Goal: Communication & Community: Answer question/provide support

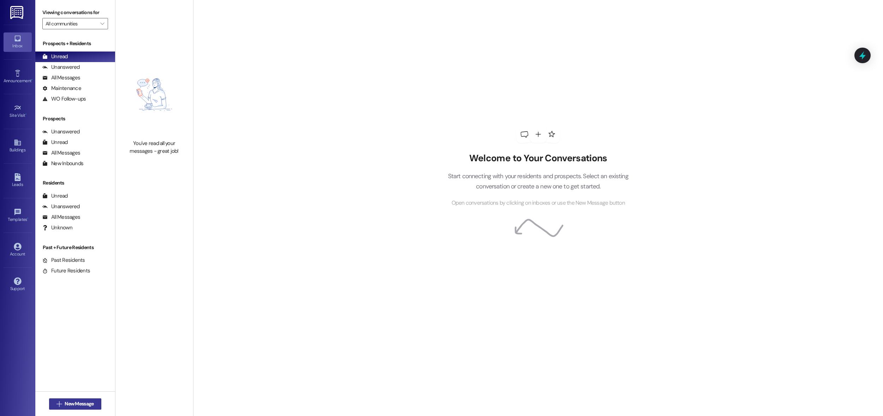
click at [80, 401] on span "New Message" at bounding box center [79, 403] width 29 height 7
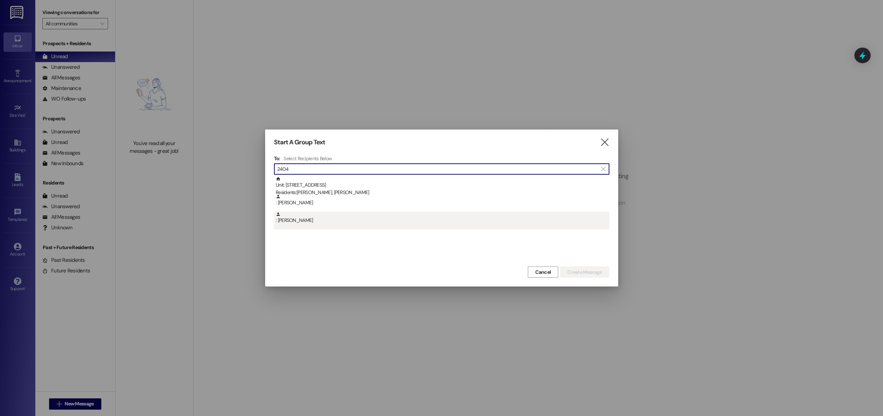
type input "2404"
click at [303, 218] on div ": [PERSON_NAME]" at bounding box center [442, 218] width 333 height 12
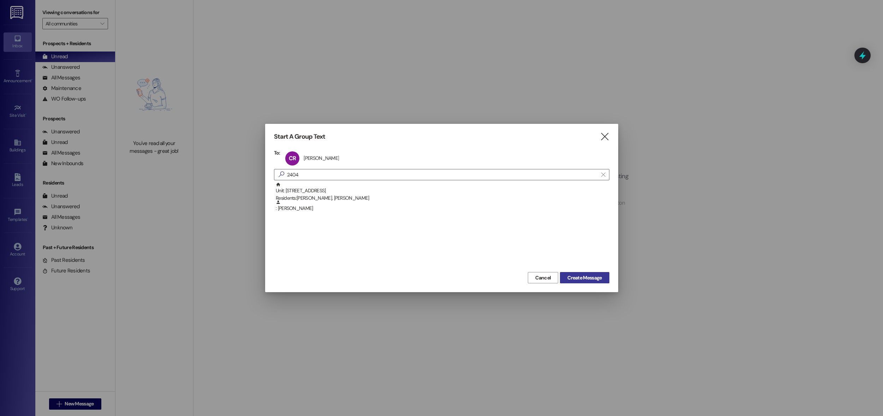
click at [567, 279] on span "Create Message" at bounding box center [584, 277] width 34 height 7
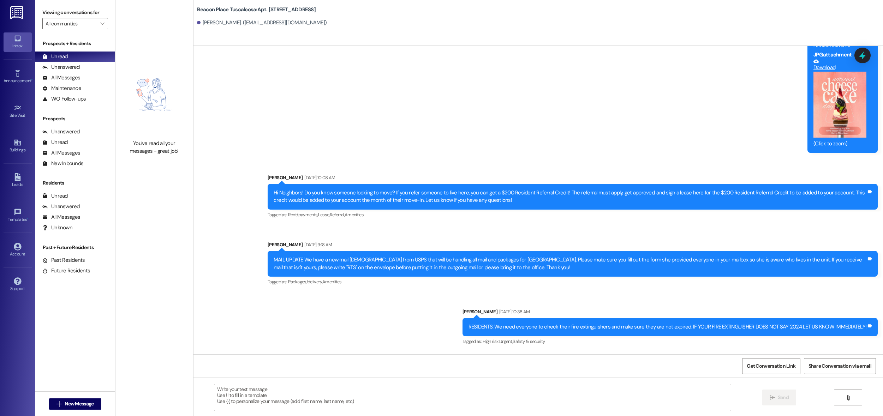
scroll to position [1765, 0]
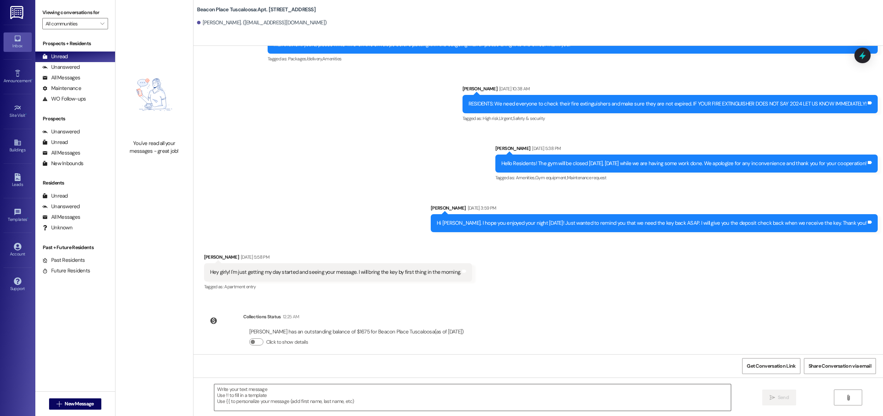
click at [374, 389] on textarea at bounding box center [472, 397] width 516 height 26
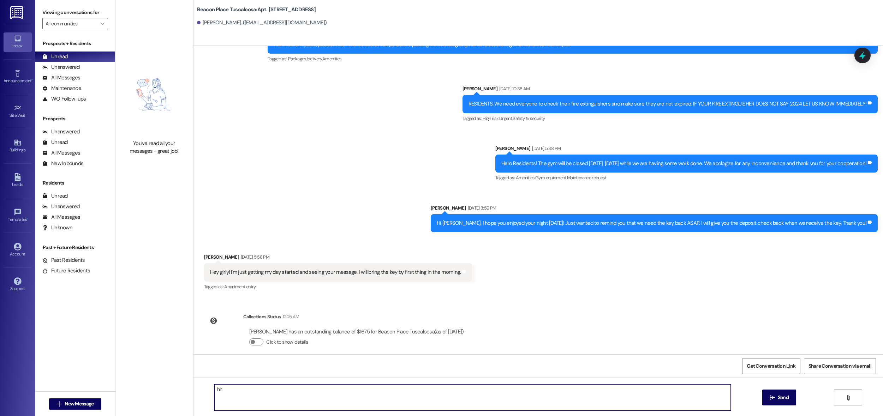
type textarea "h"
click at [327, 390] on textarea "Hello [PERSON_NAME], We have a package for you at our clubhouuse. Feel free to …" at bounding box center [472, 397] width 516 height 26
drag, startPoint x: 397, startPoint y: 391, endPoint x: 403, endPoint y: 389, distance: 6.5
click at [399, 391] on textarea "Hello [PERSON_NAME], We have a package for you at our clubhouse. Feel free to p…" at bounding box center [472, 397] width 516 height 26
type textarea "Hello [PERSON_NAME], We have a package for you at our clubhouse. Feel free to p…"
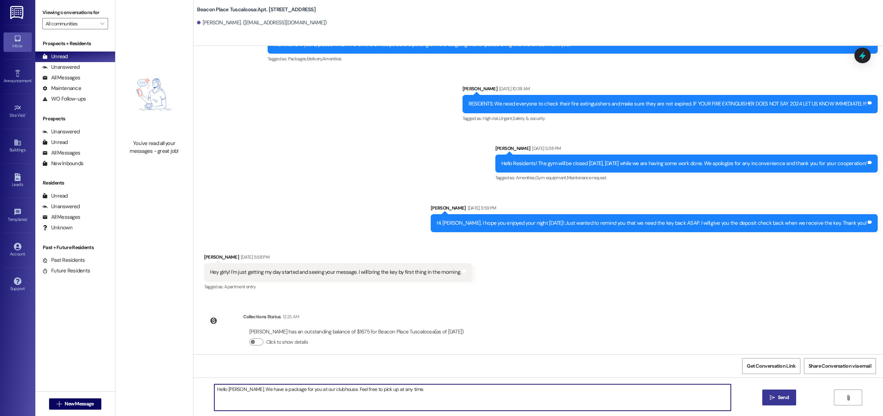
click at [778, 393] on button " Send" at bounding box center [779, 398] width 34 height 16
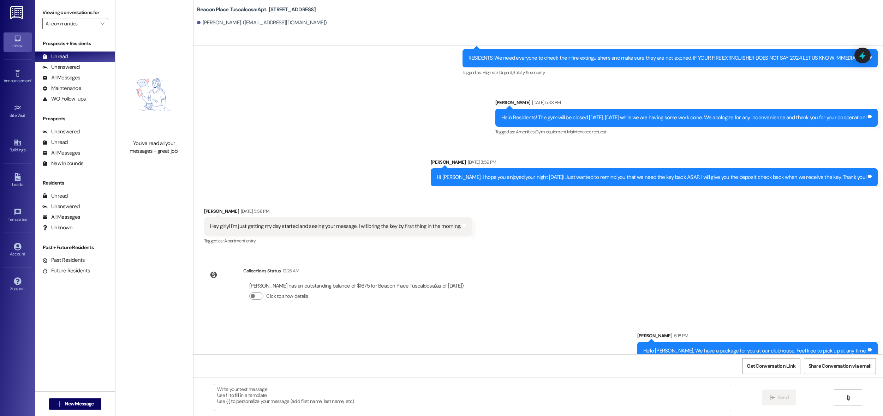
scroll to position [1814, 0]
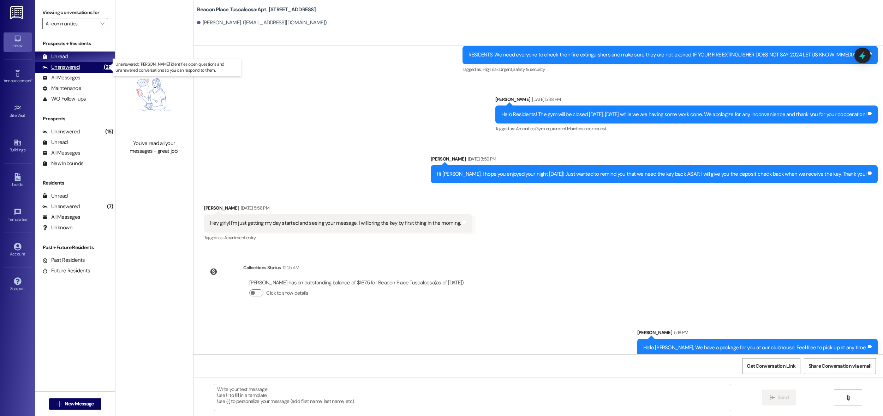
click at [94, 70] on div "Unanswered (22)" at bounding box center [75, 67] width 80 height 11
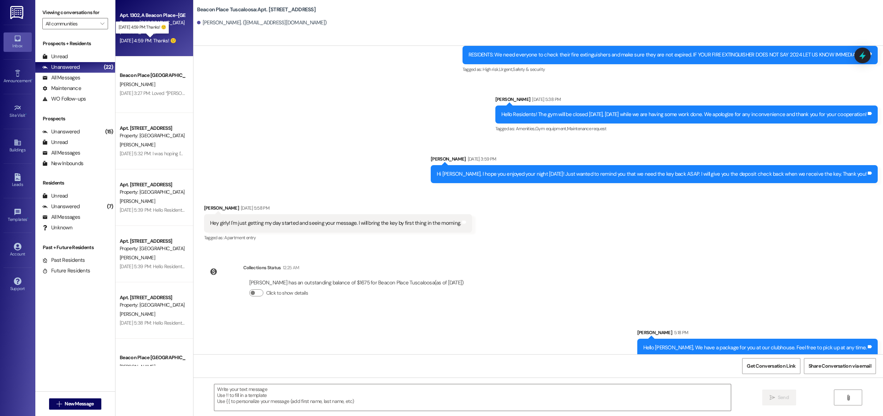
click at [130, 39] on div "[DATE] 4:59 PM: Thanks! 🙂 [DATE] 4:59 PM: Thanks! 🙂" at bounding box center [148, 40] width 56 height 6
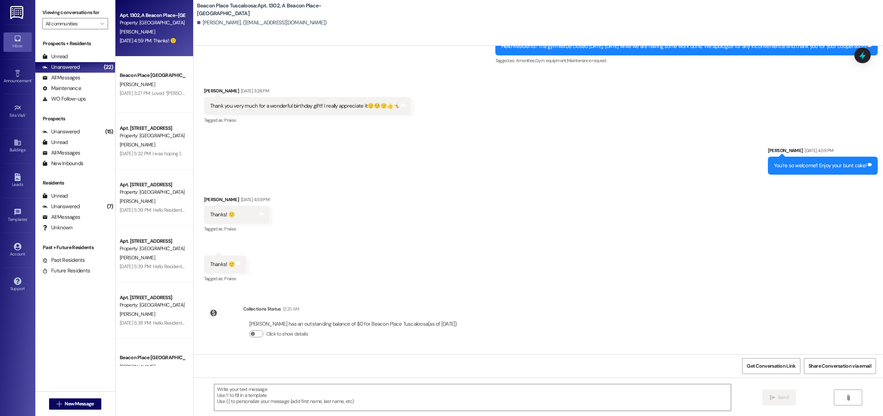
scroll to position [19615, 0]
click at [74, 57] on div "Unread (0)" at bounding box center [75, 57] width 80 height 11
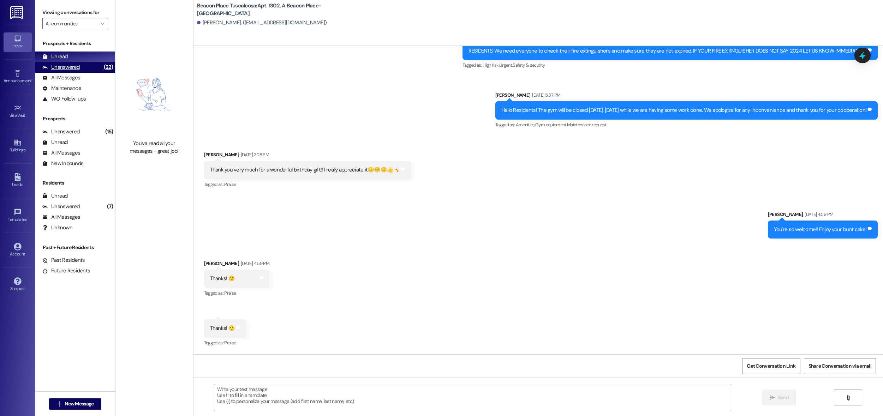
scroll to position [19550, 0]
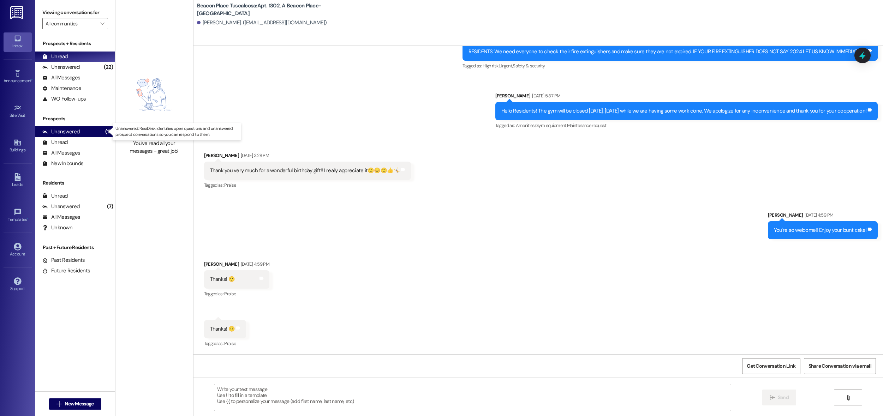
click at [69, 130] on div "Unanswered" at bounding box center [60, 131] width 37 height 7
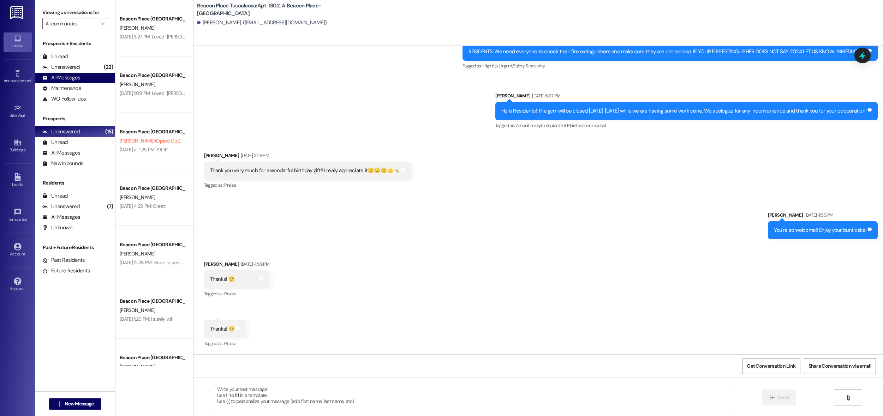
click at [66, 76] on div "All Messages" at bounding box center [61, 77] width 38 height 7
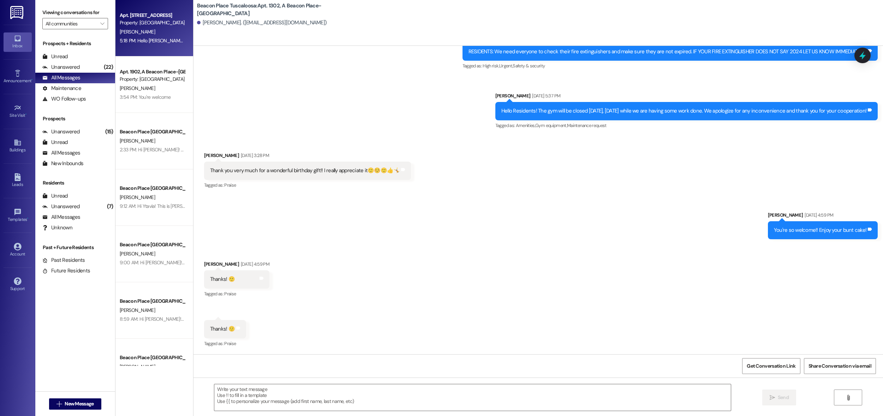
click at [138, 51] on div "Apt. [STREET_ADDRESS] Property: [GEOGRAPHIC_DATA] [GEOGRAPHIC_DATA] [PERSON_NAM…" at bounding box center [154, 28] width 78 height 56
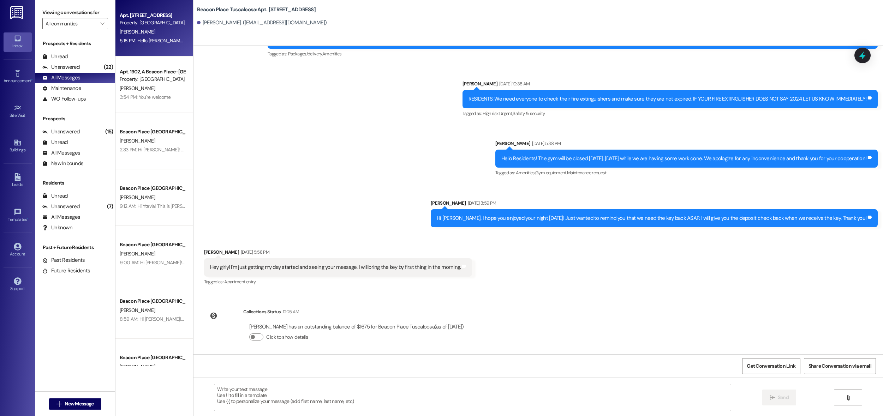
scroll to position [1824, 0]
